Goal: Register for event/course

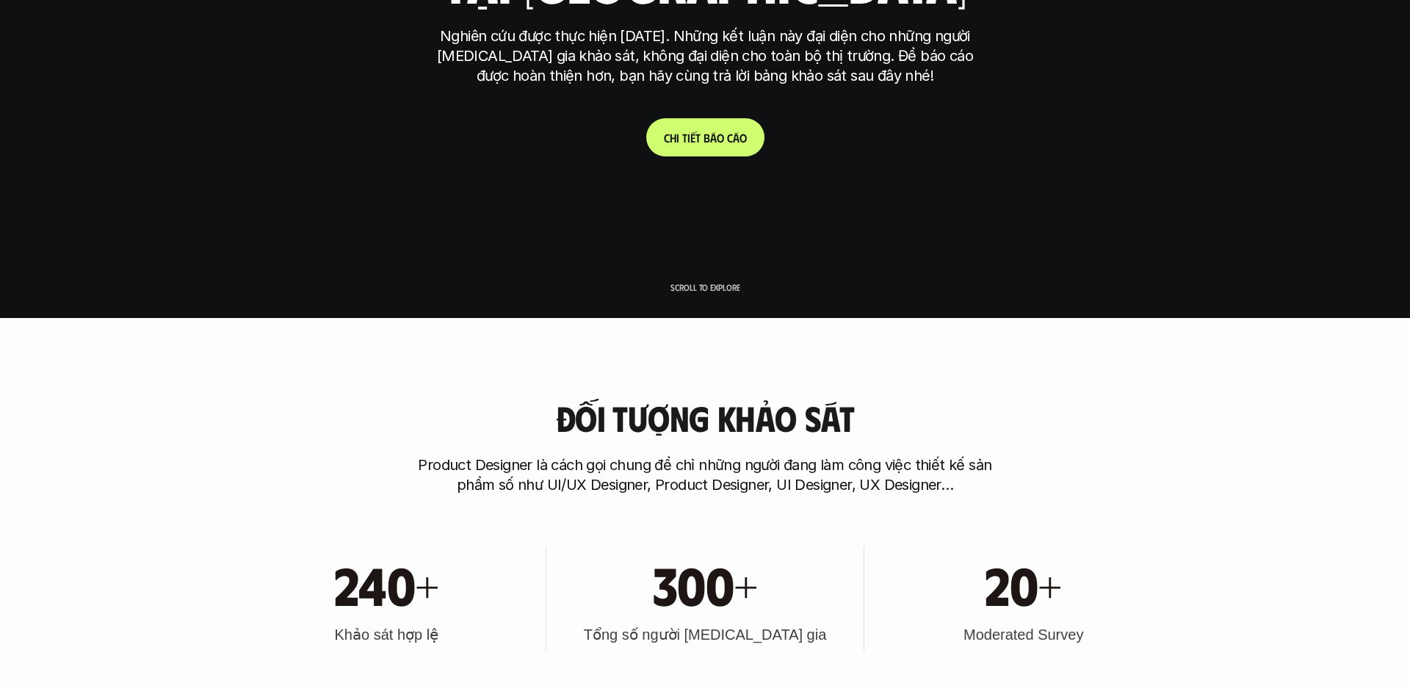
scroll to position [369, 0]
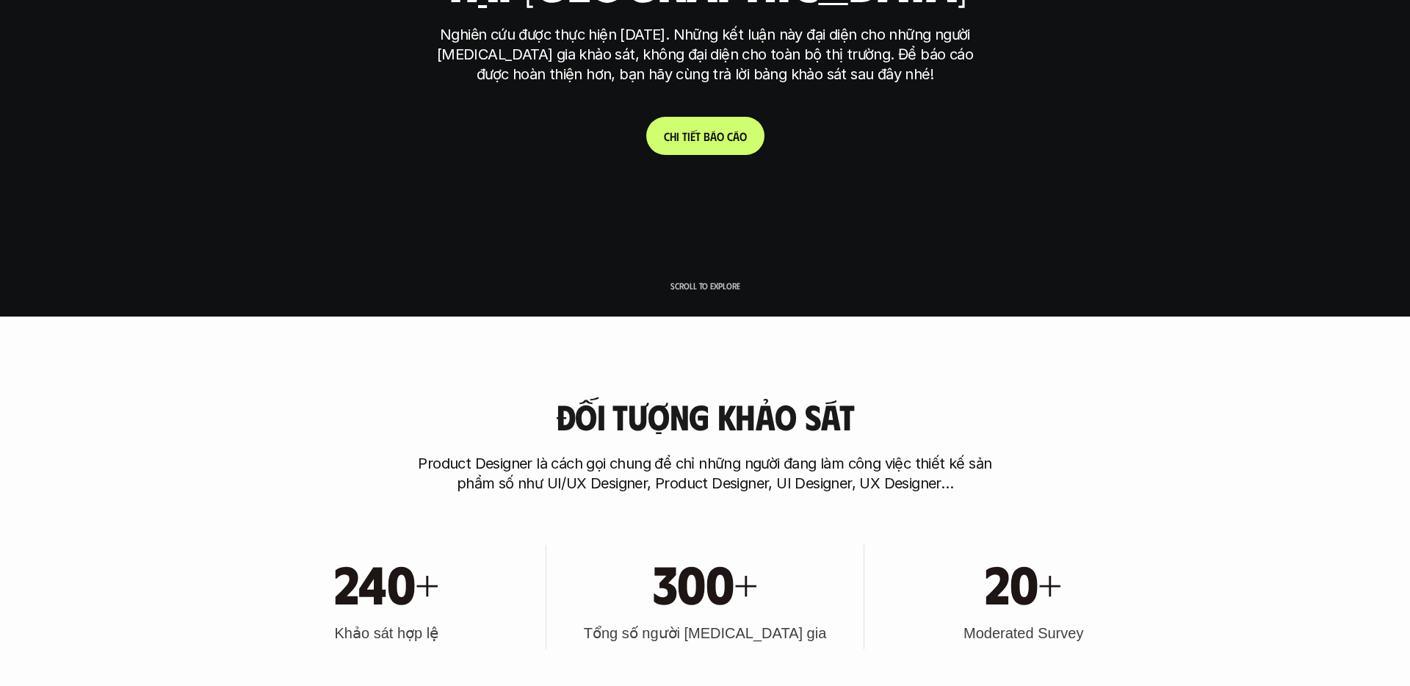
click at [698, 143] on link "C h i t i ế t b á o c á o" at bounding box center [705, 136] width 118 height 38
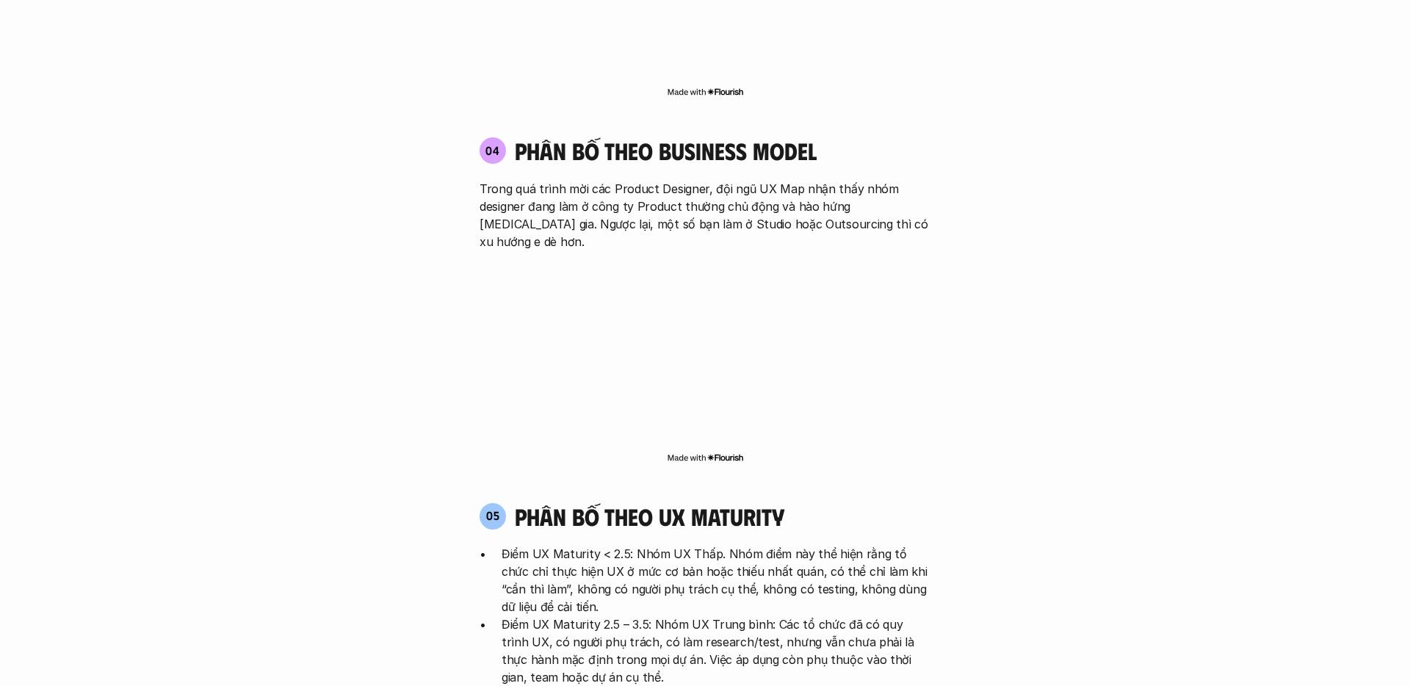
scroll to position [2624, 0]
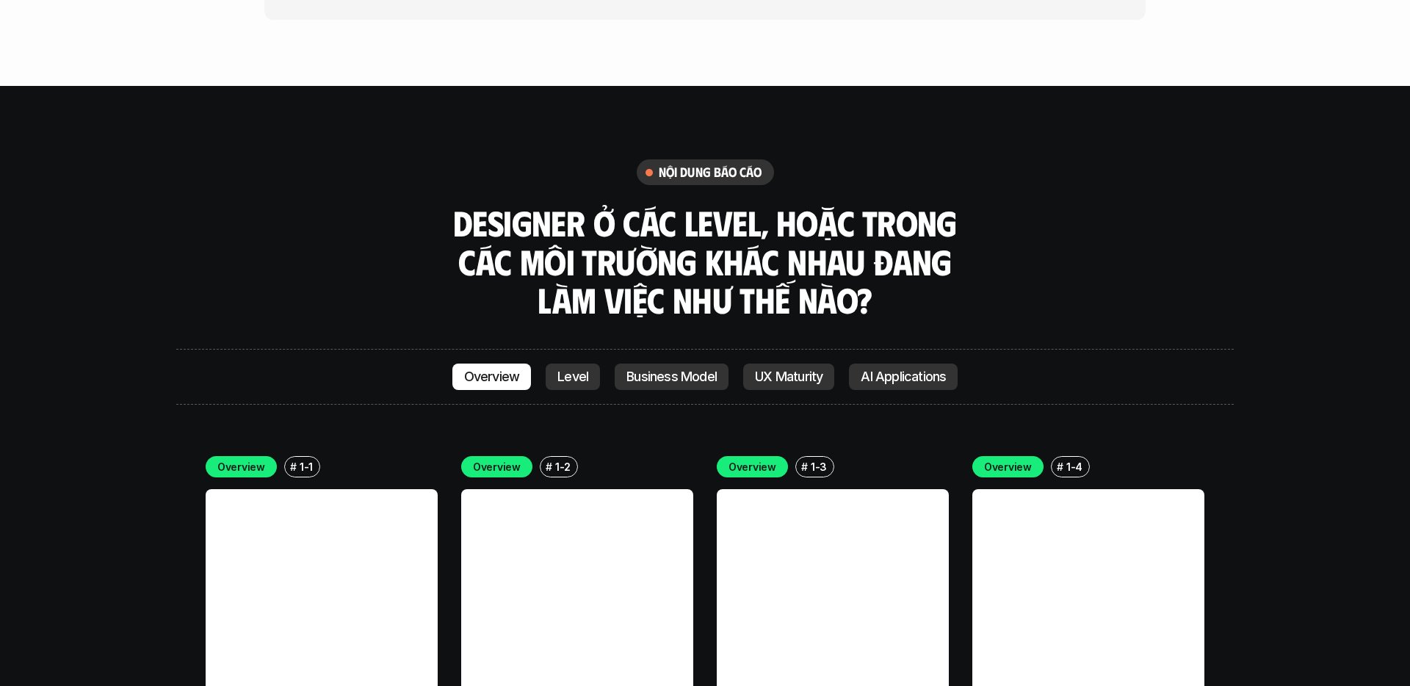
scroll to position [4013, 0]
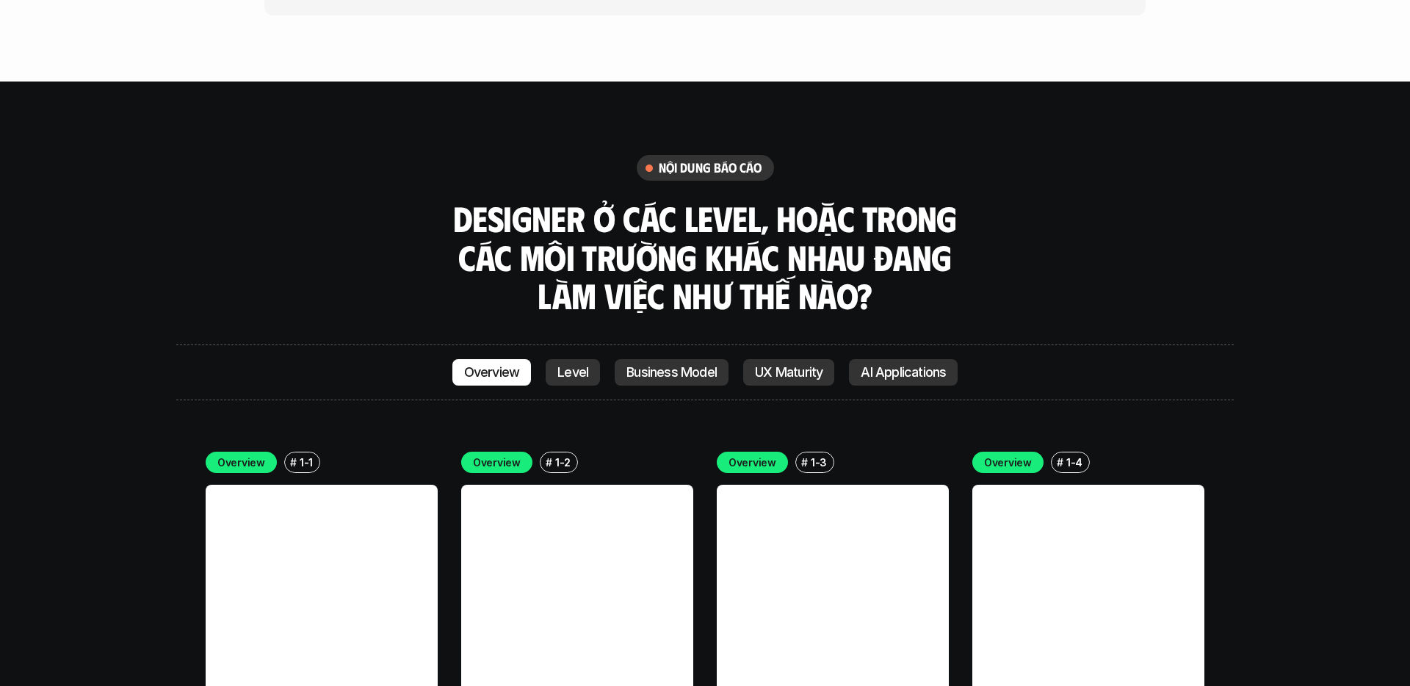
click at [704, 159] on h6 "nội dung báo cáo" at bounding box center [711, 167] width 104 height 17
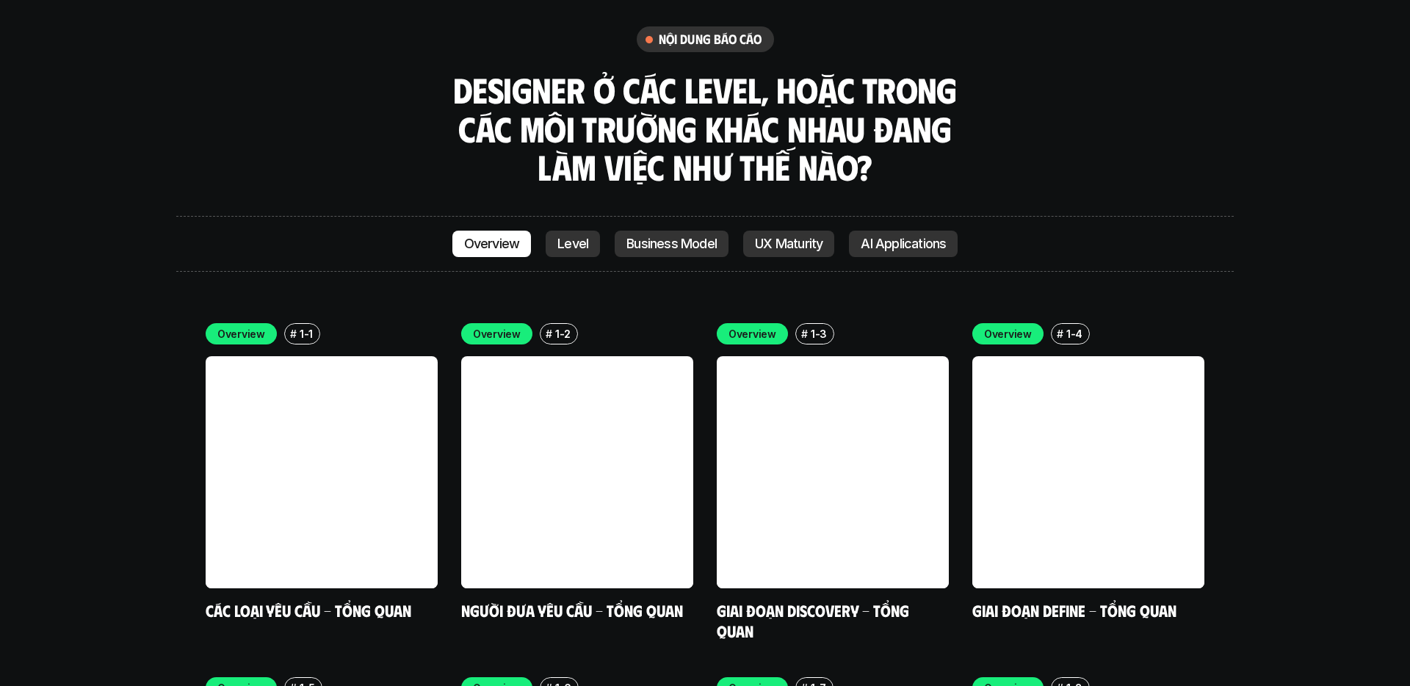
click at [581, 236] on p "Level" at bounding box center [572, 243] width 31 height 15
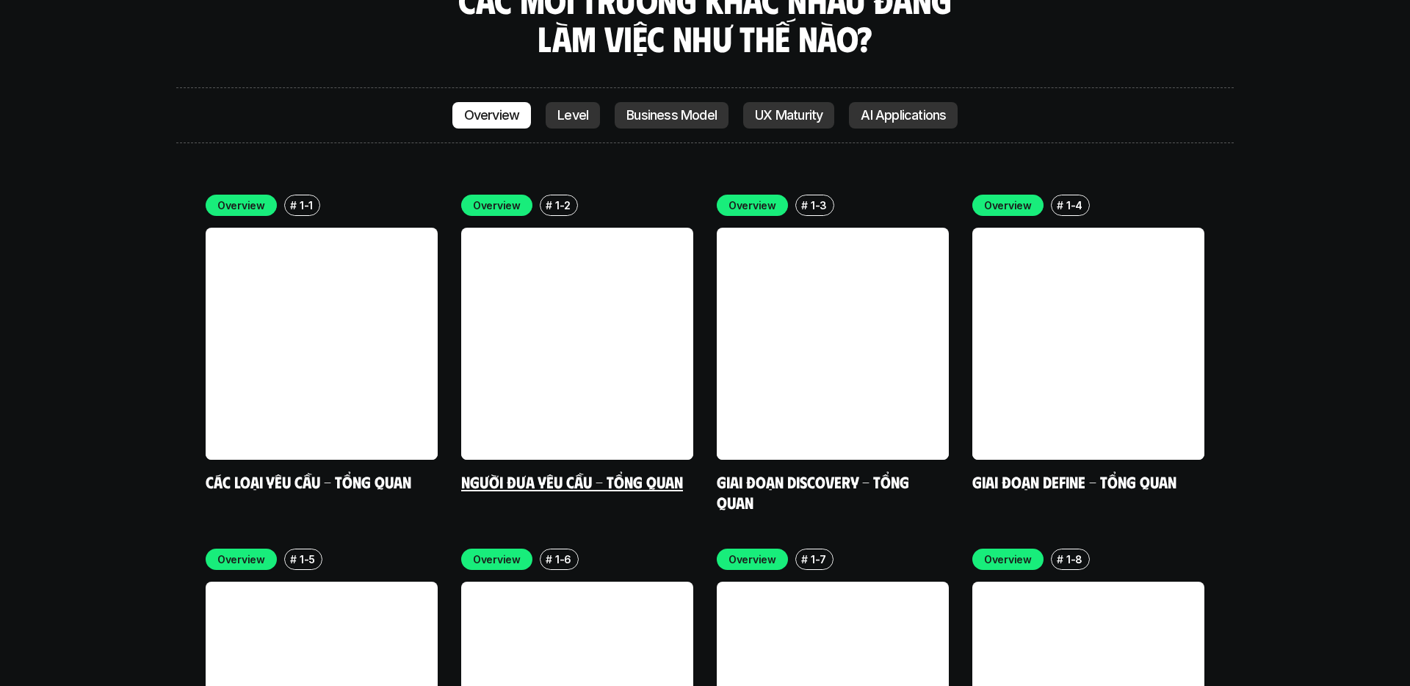
scroll to position [4248, 0]
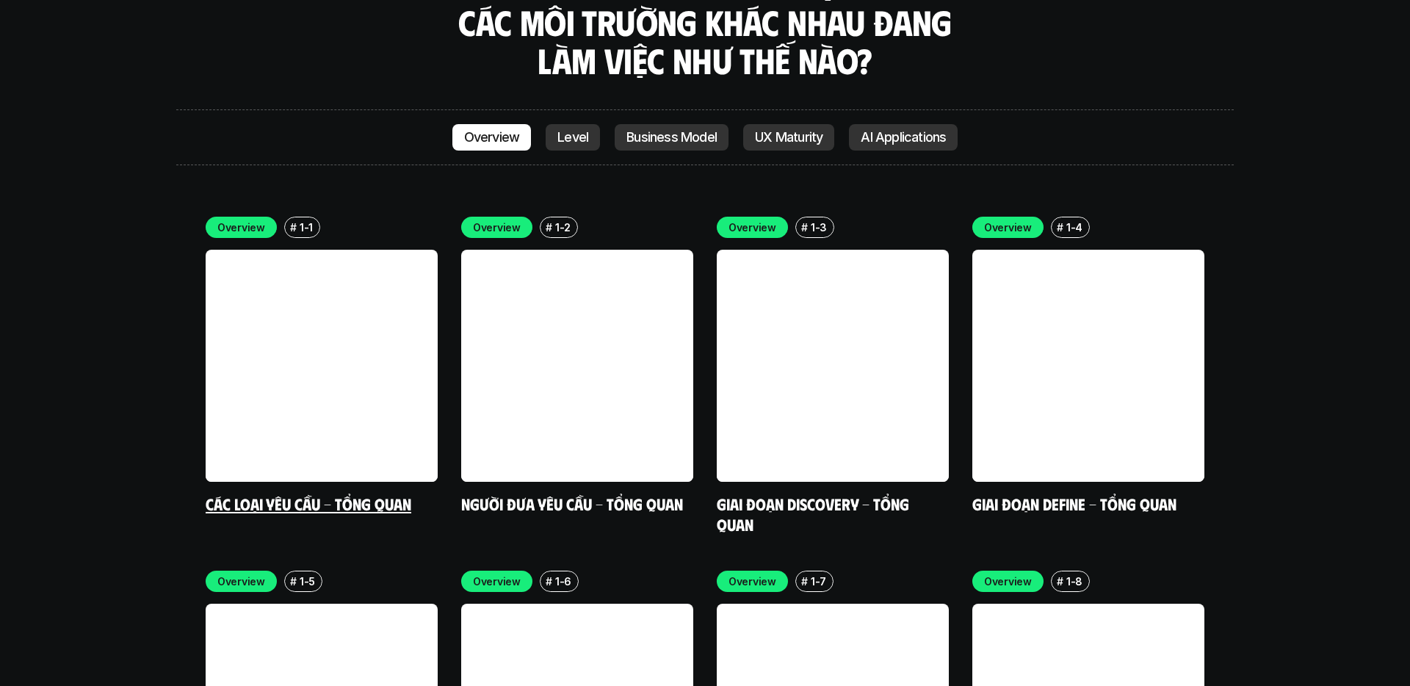
click at [322, 250] on link at bounding box center [322, 366] width 232 height 232
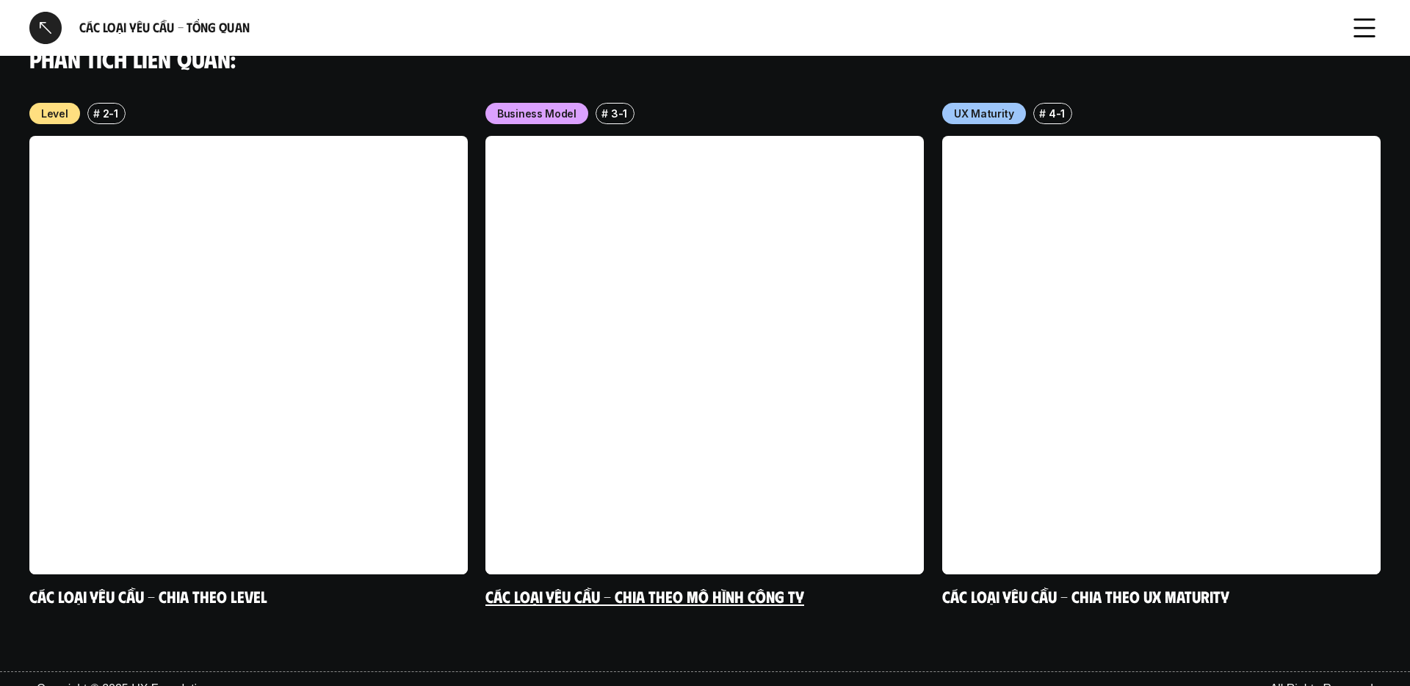
scroll to position [1438, 0]
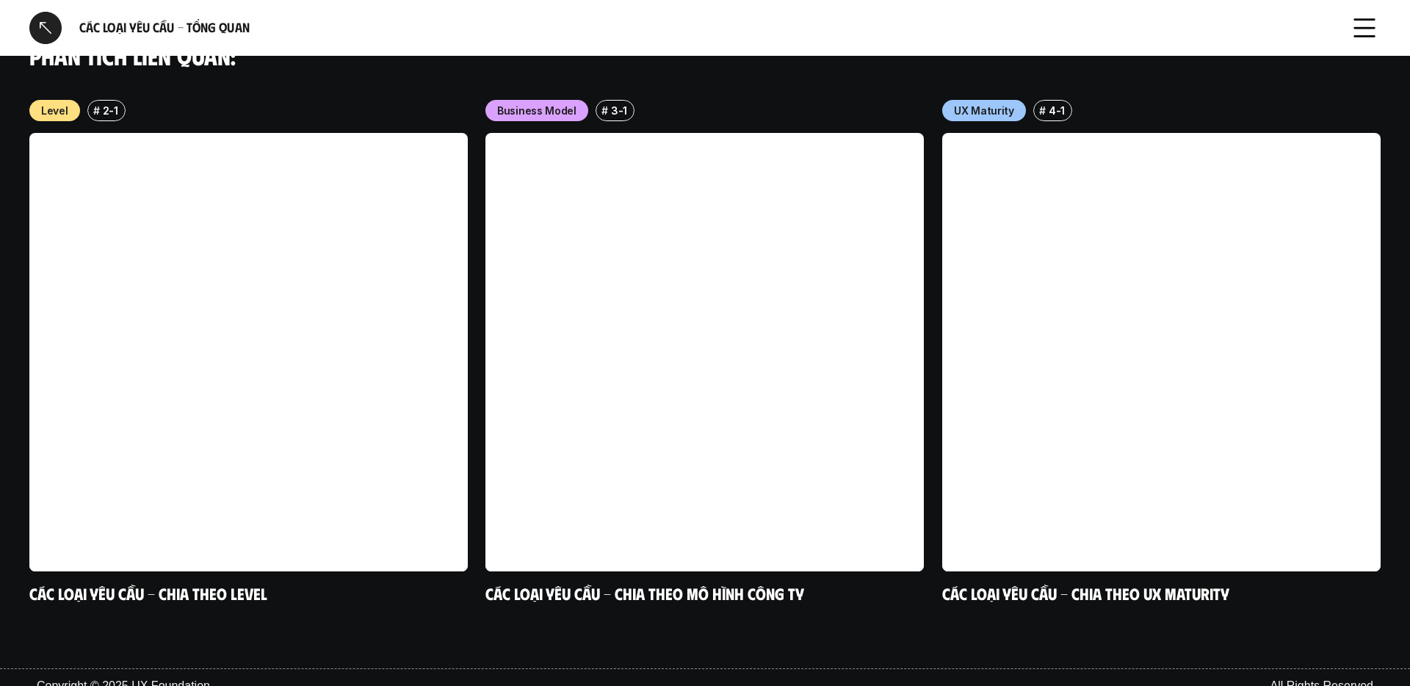
click at [52, 26] on div at bounding box center [45, 28] width 32 height 32
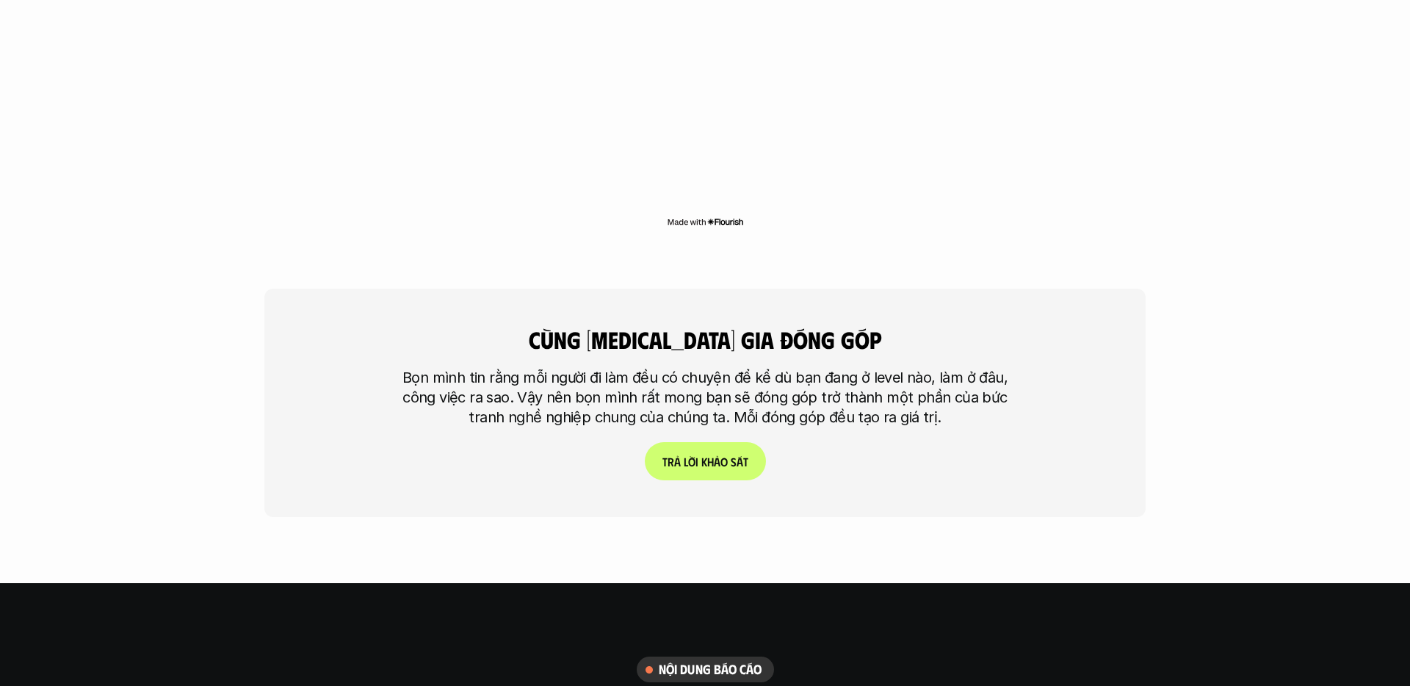
scroll to position [3502, 0]
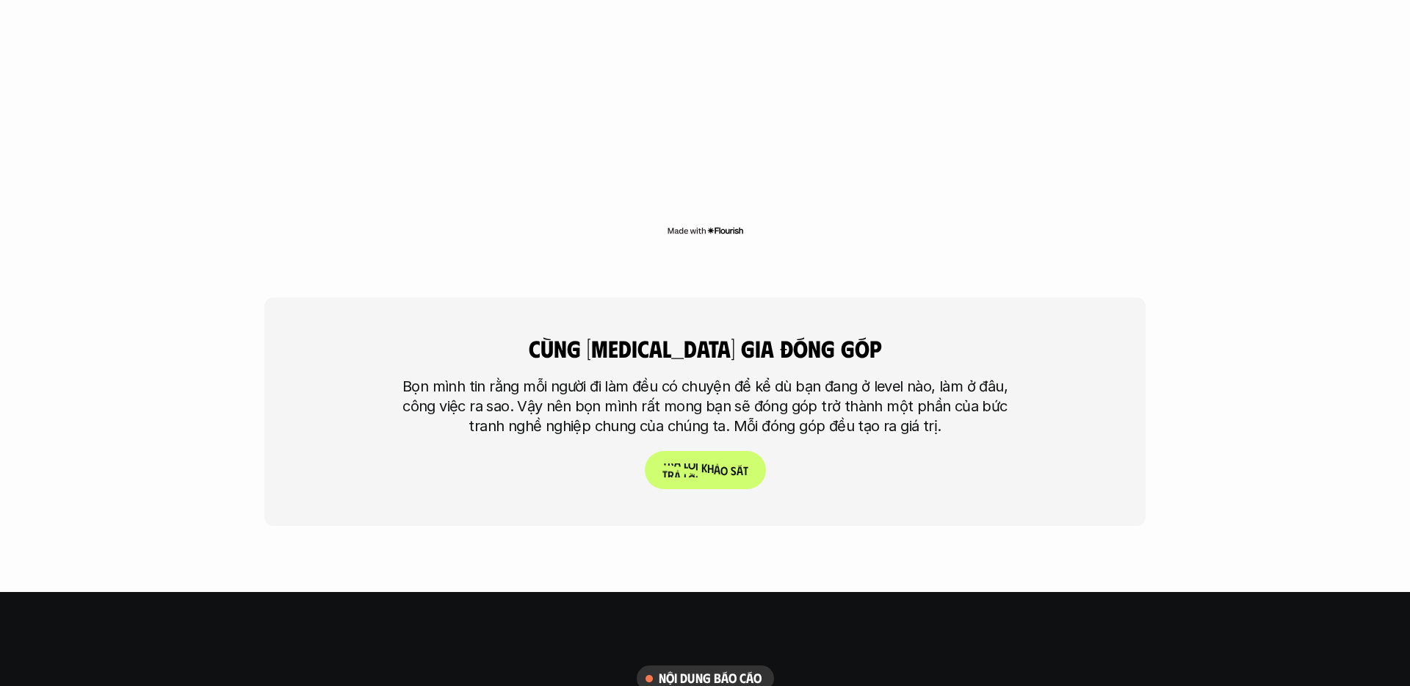
click at [680, 463] on p "T r ả l ờ i k h ả o s á t" at bounding box center [705, 470] width 86 height 14
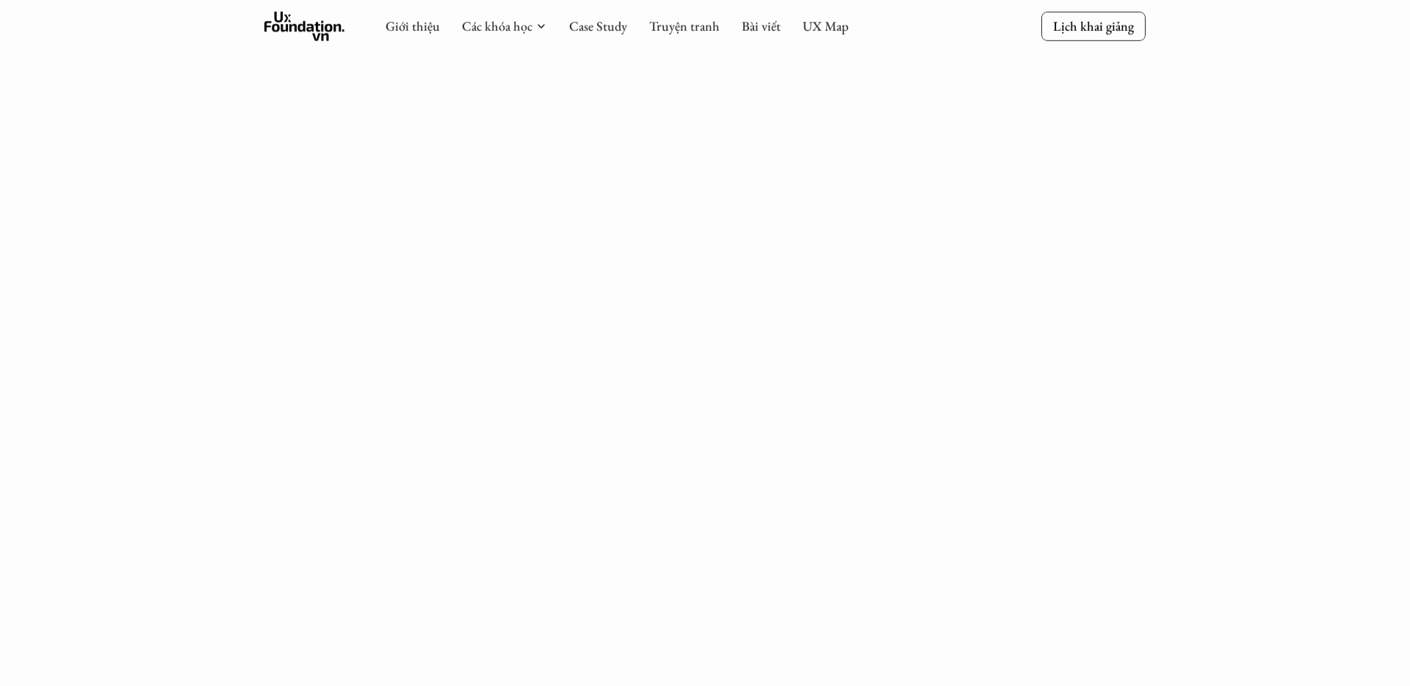
scroll to position [3502, 0]
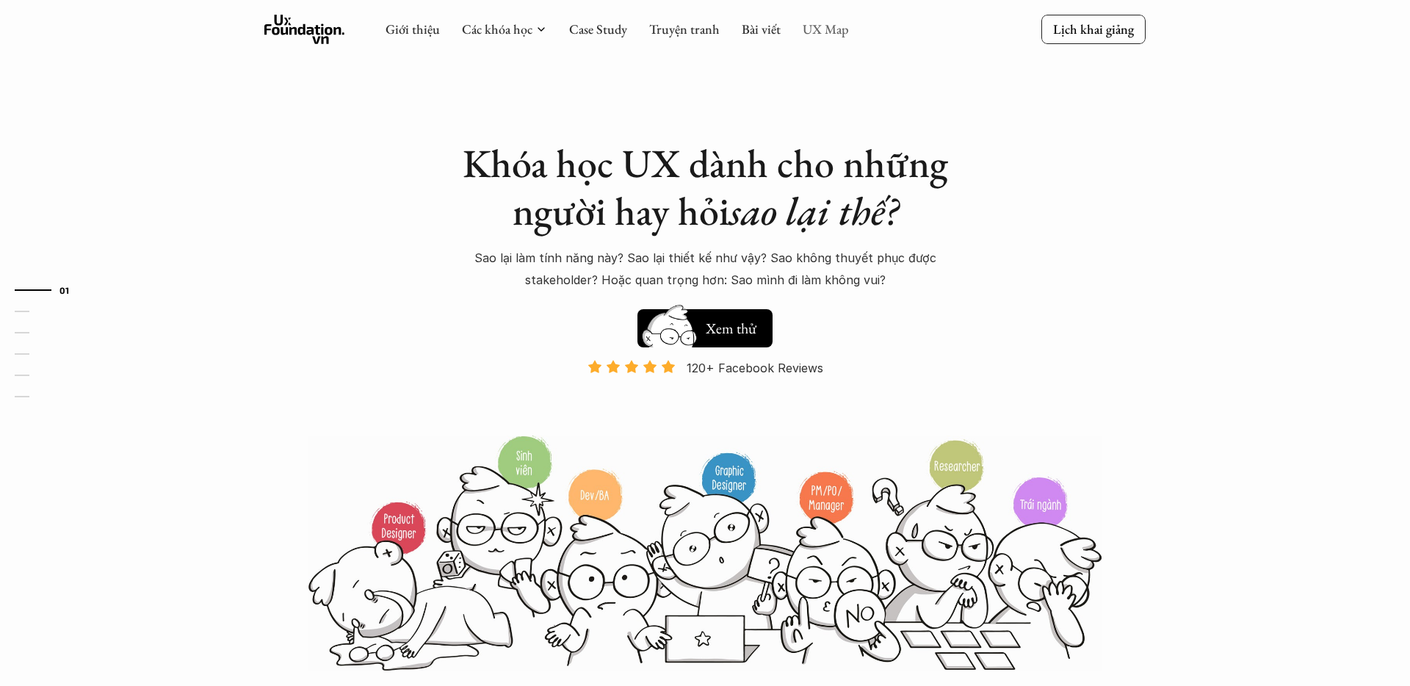
click at [819, 32] on link "UX Map" at bounding box center [826, 29] width 46 height 17
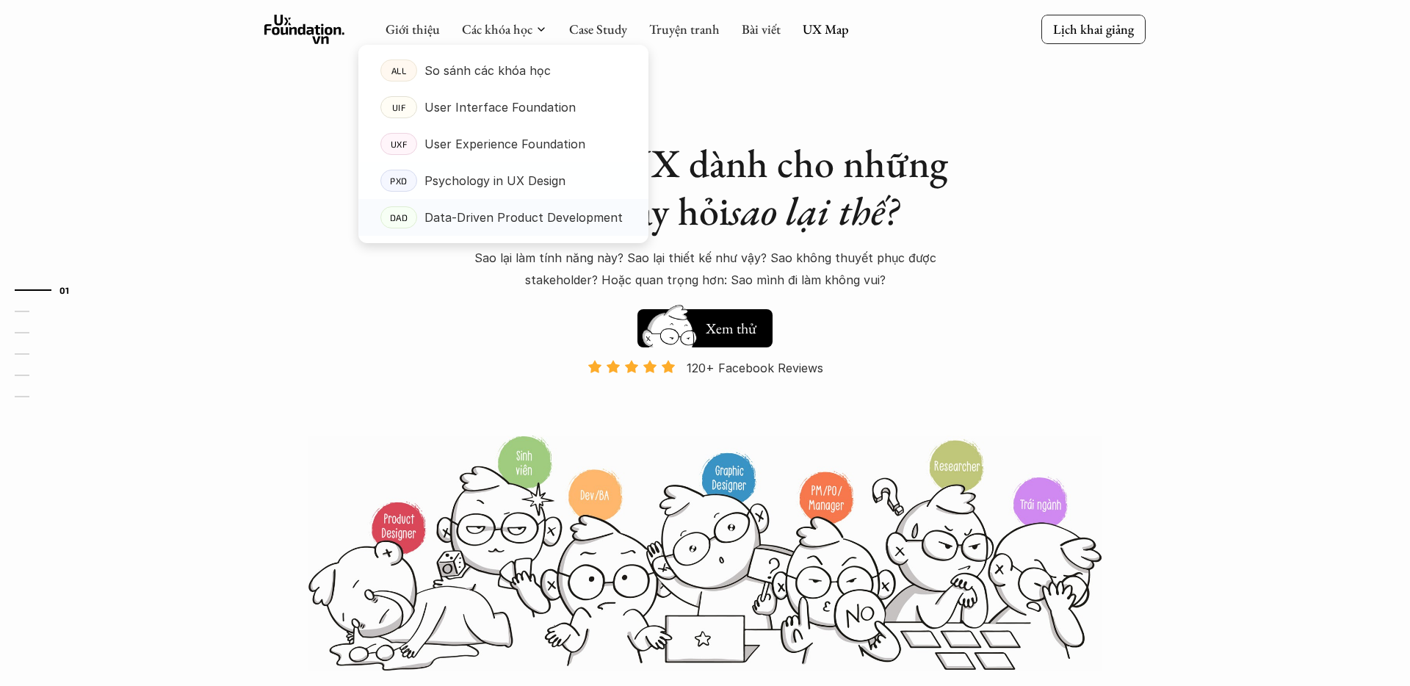
click at [460, 217] on p "Data-Driven Product Development" at bounding box center [523, 217] width 198 height 22
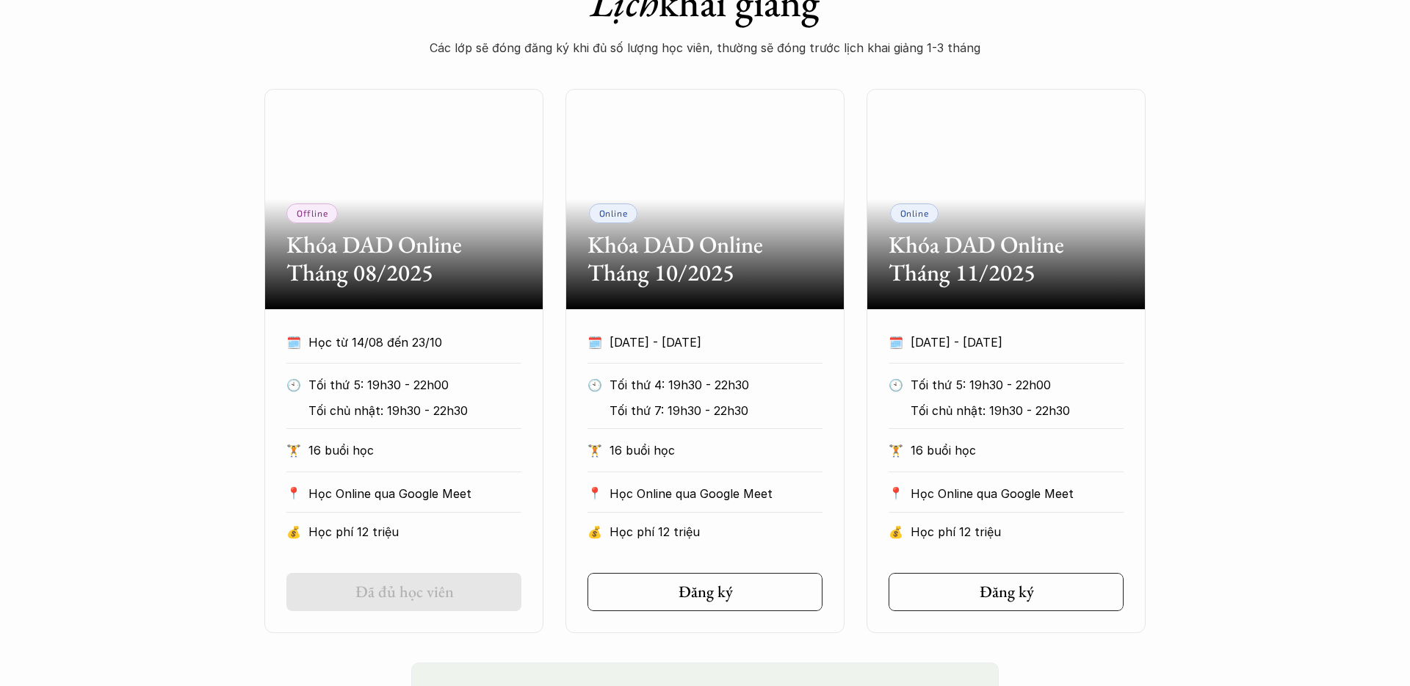
scroll to position [773, 0]
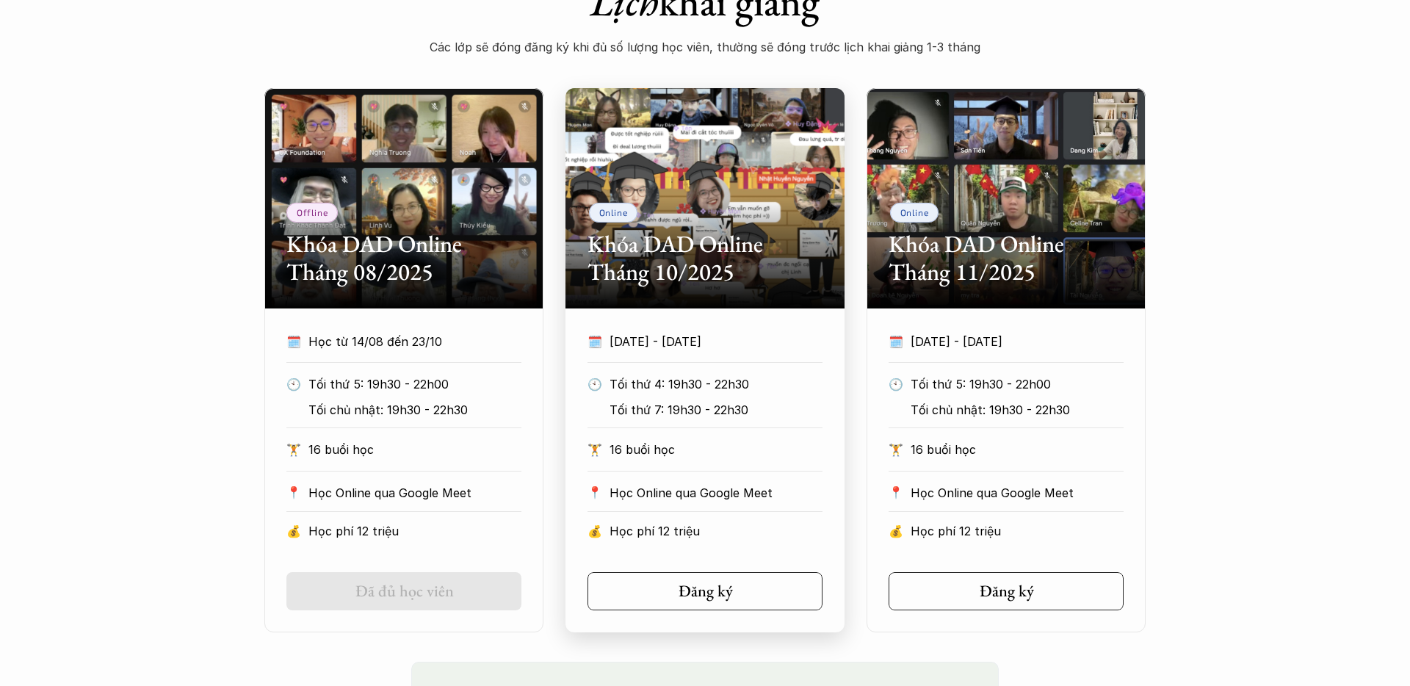
click at [722, 218] on div "Online Khóa DAD Online Tháng 10/2025" at bounding box center [704, 198] width 279 height 220
click at [740, 552] on div "🗓️ [DATE] - [DATE] 🕙 Tối thứ 4: 19h30 - 22h30 Tối thứ 7: 19h30 - 22h30 🏋️ 16 bu…" at bounding box center [704, 470] width 279 height 280
click at [723, 608] on link "Đăng ký" at bounding box center [704, 591] width 235 height 38
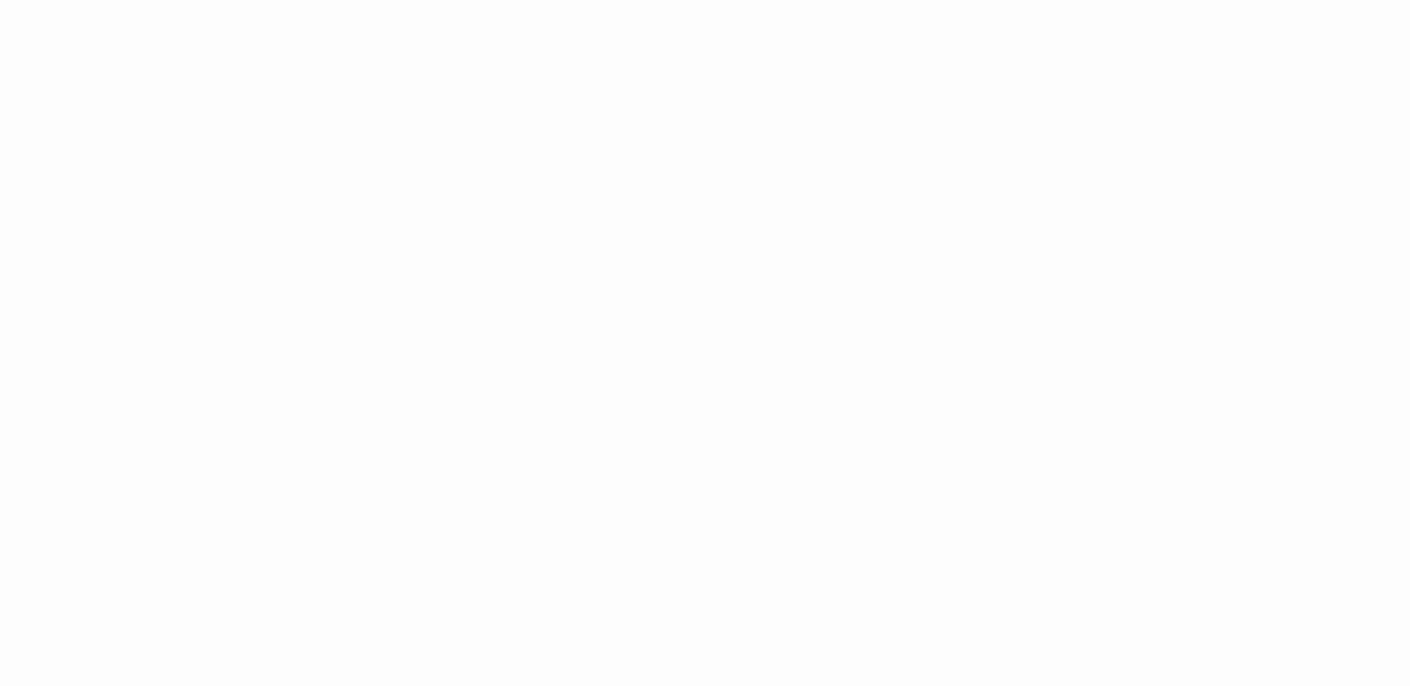
scroll to position [2274, 0]
